Goal: Navigation & Orientation: Find specific page/section

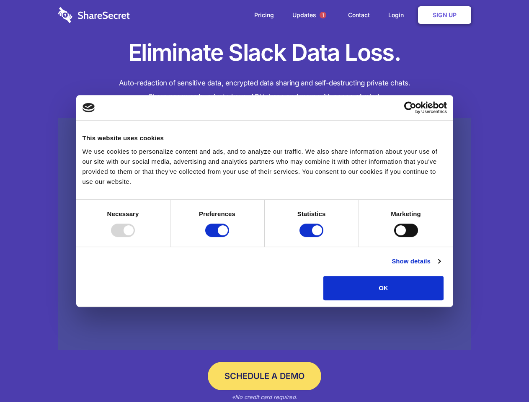
click at [135, 237] on div at bounding box center [123, 230] width 24 height 13
click at [229, 237] on input "Preferences" at bounding box center [217, 230] width 24 height 13
checkbox input "false"
click at [312, 237] on input "Statistics" at bounding box center [311, 230] width 24 height 13
checkbox input "false"
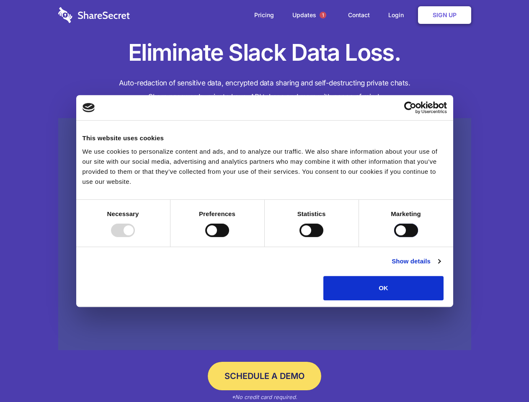
click at [394, 237] on input "Marketing" at bounding box center [406, 230] width 24 height 13
checkbox input "true"
click at [440, 266] on link "Show details" at bounding box center [415, 261] width 49 height 10
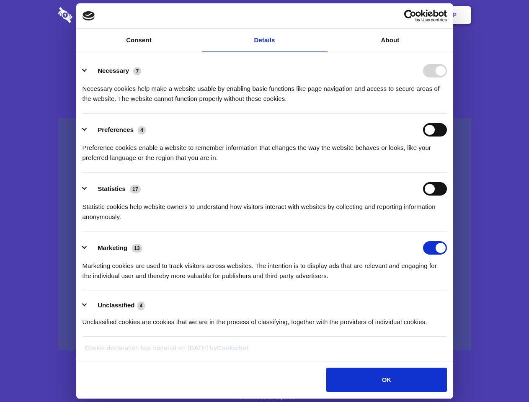
click at [447, 114] on li "Necessary 7 Necessary cookies help make a website usable by enabling basic func…" at bounding box center [264, 84] width 364 height 59
click at [322, 15] on span "1" at bounding box center [322, 15] width 7 height 7
